Goal: Find specific page/section

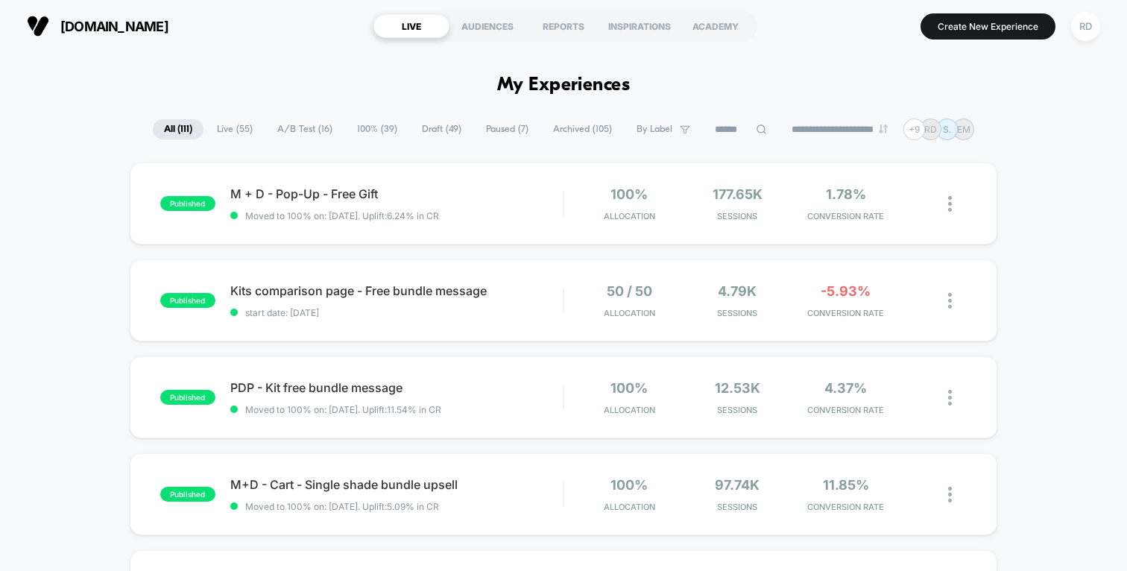
click at [292, 131] on span "A/B Test ( 16 )" at bounding box center [304, 129] width 77 height 20
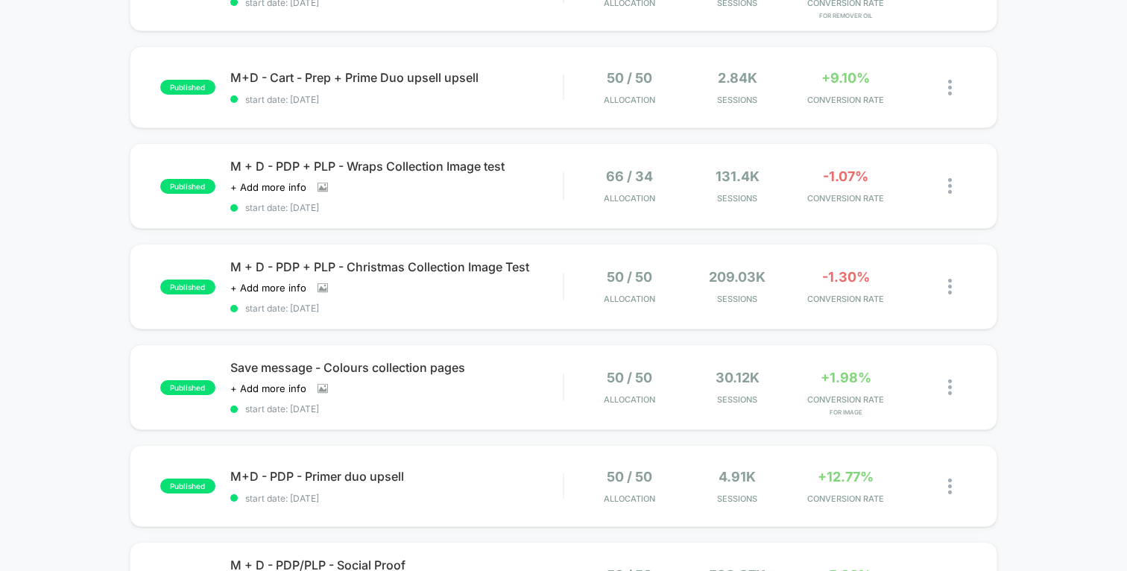
scroll to position [311, 0]
click at [419, 159] on span "M + D - PDP + PLP - Wraps Collection Image test" at bounding box center [396, 165] width 332 height 15
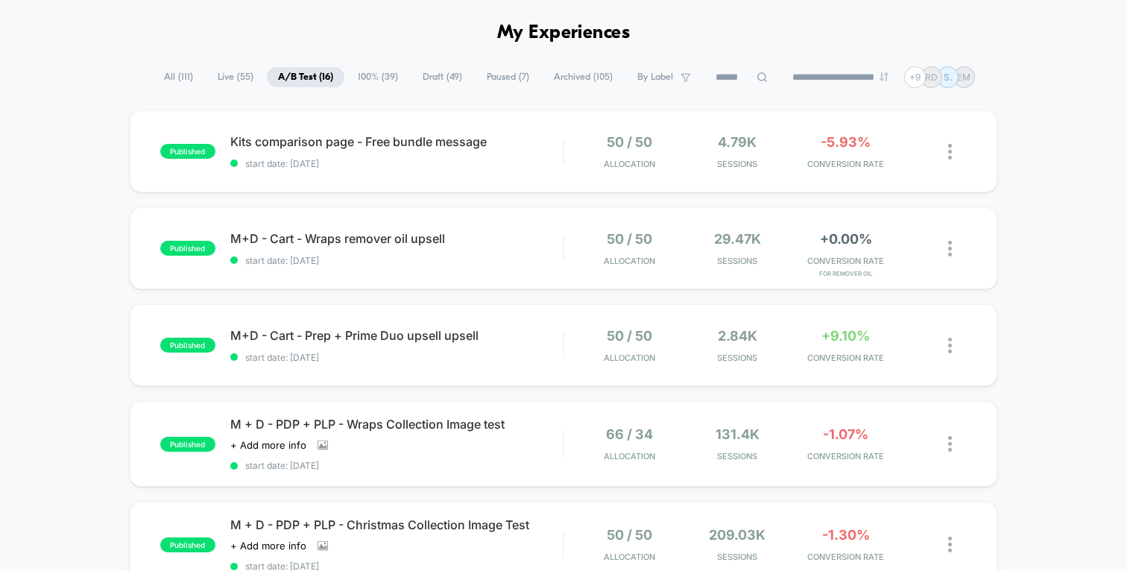
scroll to position [62, 0]
